Goal: Task Accomplishment & Management: Manage account settings

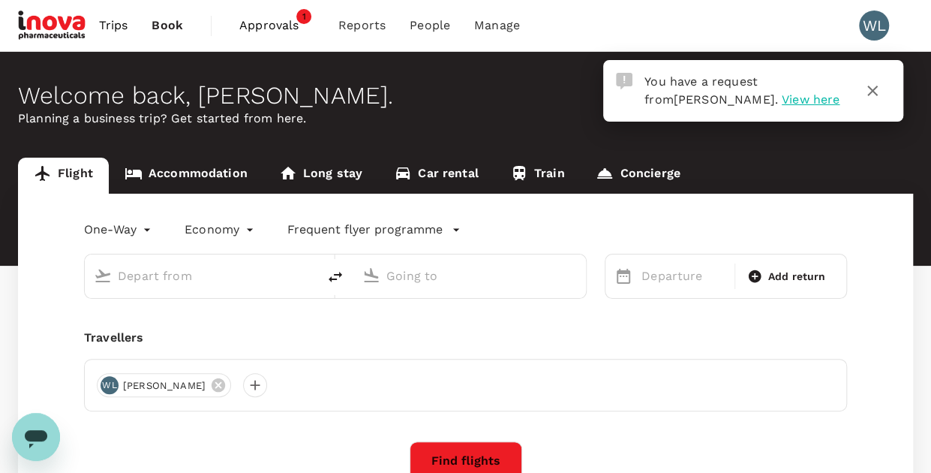
click at [782, 100] on span "View here" at bounding box center [811, 99] width 58 height 14
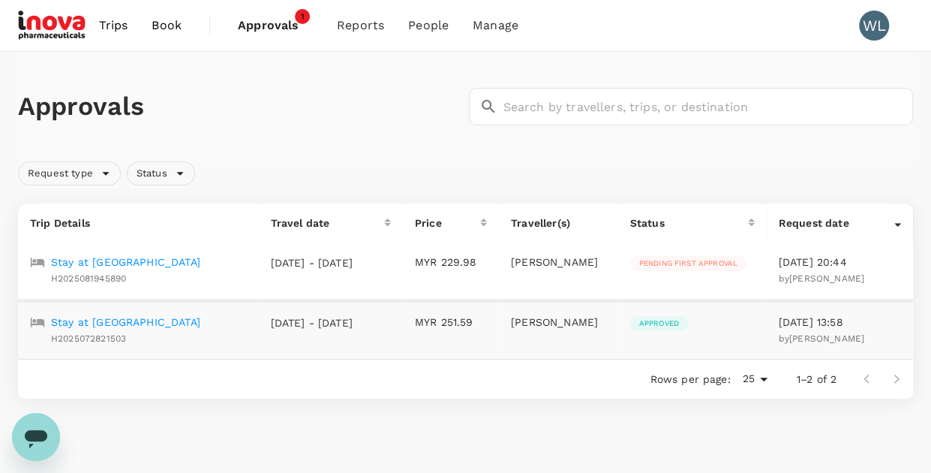
click at [114, 259] on p "Stay at [GEOGRAPHIC_DATA]" at bounding box center [125, 261] width 149 height 15
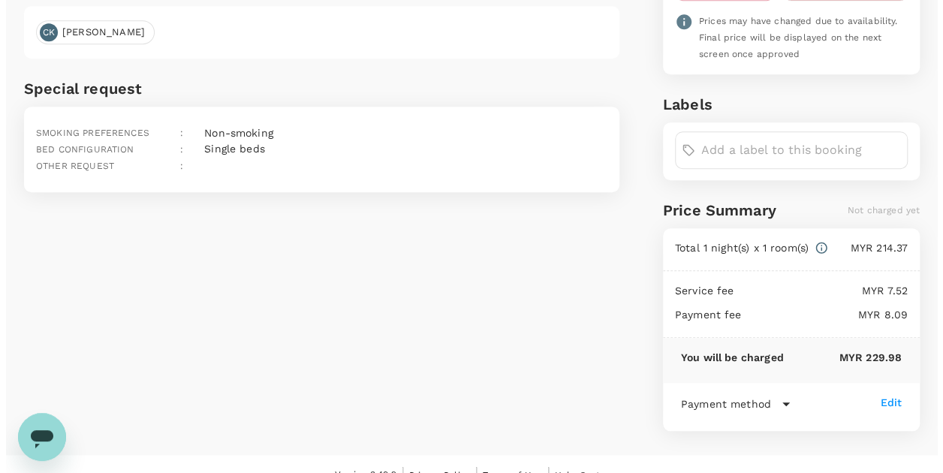
scroll to position [125, 0]
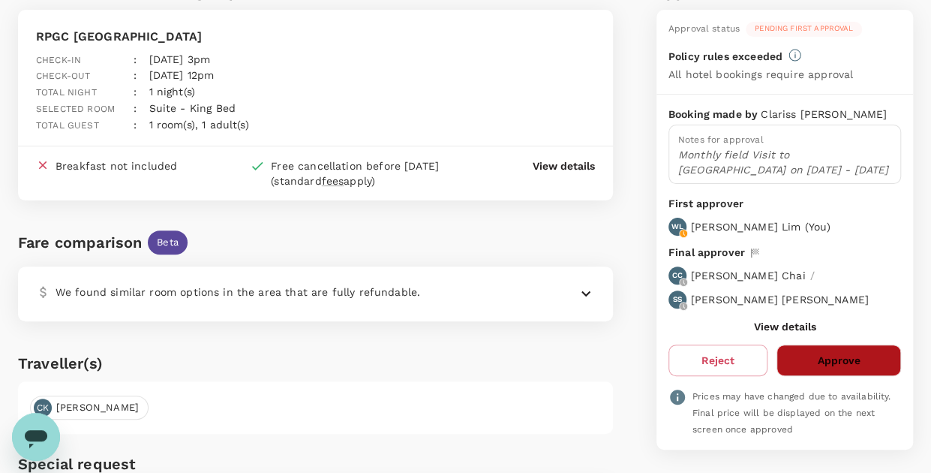
click at [812, 344] on button "Approve" at bounding box center [839, 360] width 125 height 32
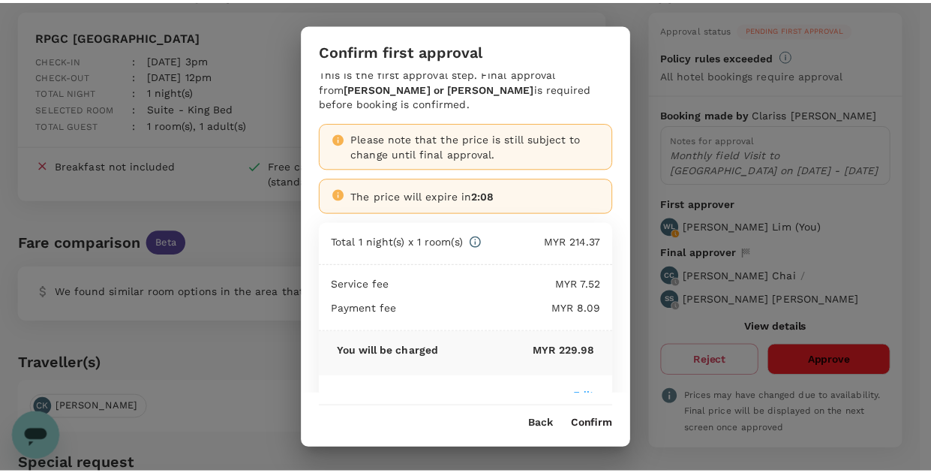
scroll to position [47, 0]
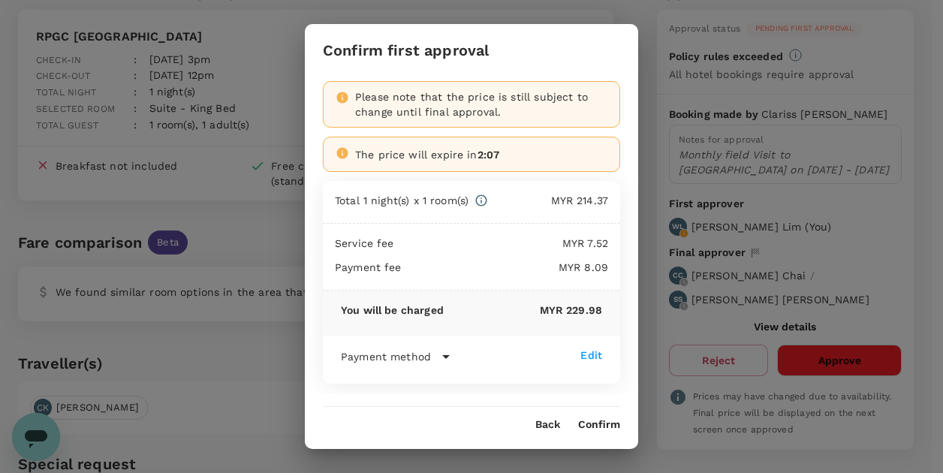
click at [606, 422] on button "Confirm" at bounding box center [599, 425] width 42 height 12
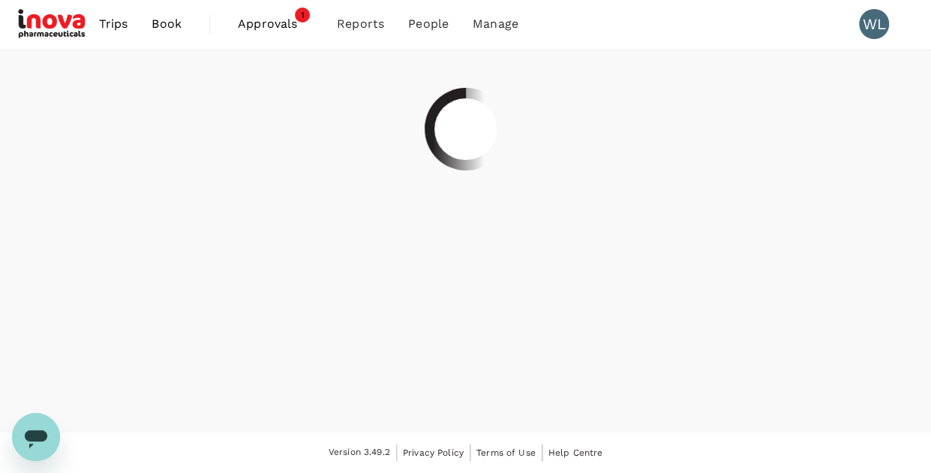
scroll to position [0, 0]
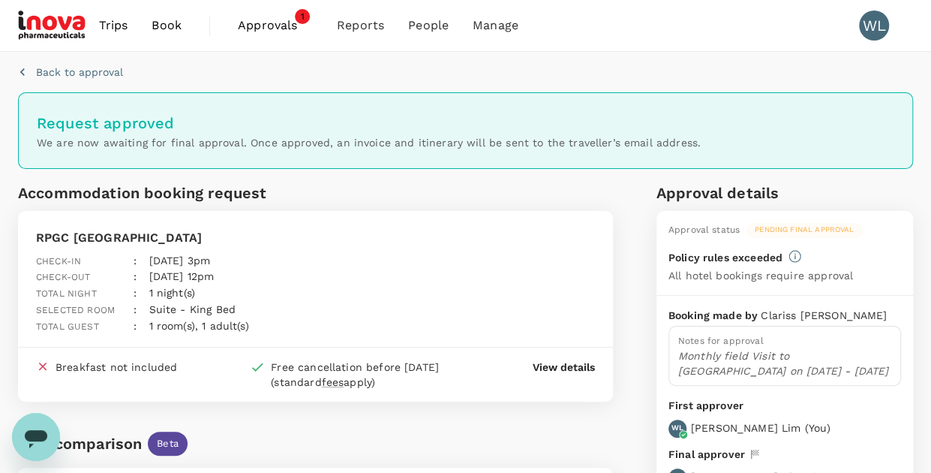
click at [263, 28] on span "Approvals" at bounding box center [275, 26] width 75 height 18
